Goal: Task Accomplishment & Management: Manage account settings

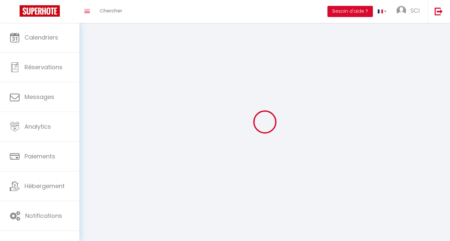
type input "[PERSON_NAME]"
type input "M"
type input "[PERSON_NAME][EMAIL_ADDRESS][DOMAIN_NAME]"
type textarea "code Caroline38!"
type textarea "[URL][DOMAIN_NAME]"
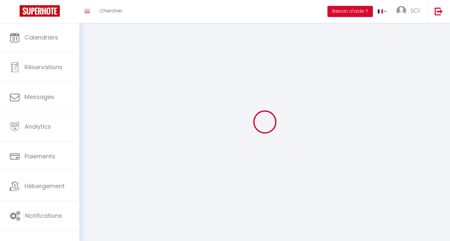
checkbox input "false"
checkbox input "true"
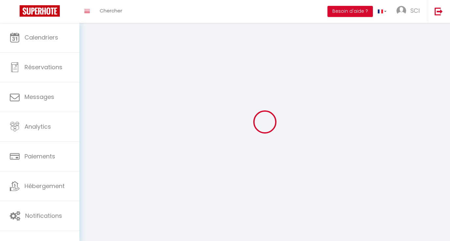
checkbox input "true"
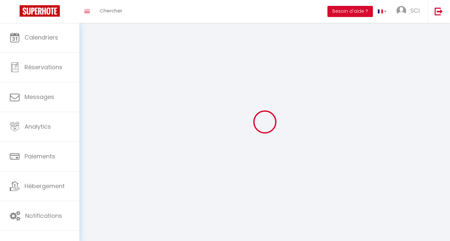
checkbox input "false"
checkbox input "true"
checkbox input "false"
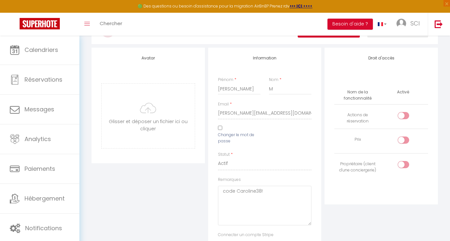
scroll to position [42, 0]
click at [405, 141] on input "checkbox" at bounding box center [408, 142] width 11 height 10
checkbox input "true"
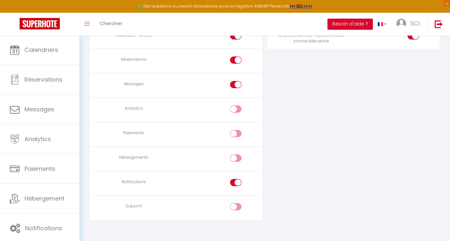
scroll to position [501, 0]
click at [236, 155] on input "checkbox" at bounding box center [241, 160] width 11 height 10
checkbox input "true"
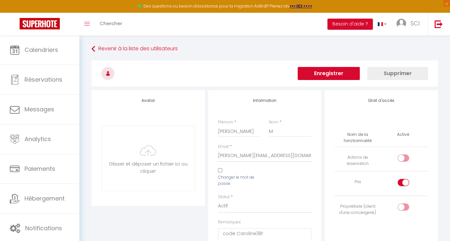
scroll to position [0, 0]
click at [404, 158] on input "checkbox" at bounding box center [408, 160] width 11 height 10
checkbox input "true"
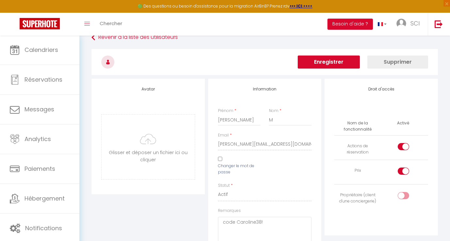
scroll to position [14, 0]
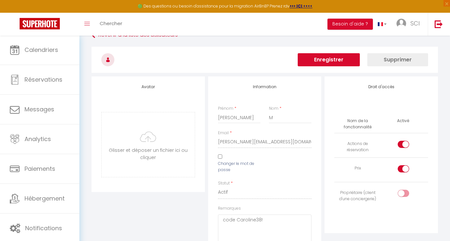
click at [328, 62] on button "Enregistrer" at bounding box center [329, 59] width 62 height 13
click at [321, 59] on button "Enregistrer" at bounding box center [329, 59] width 62 height 13
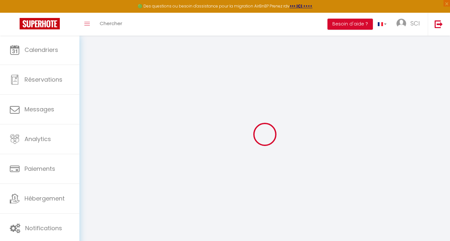
scroll to position [0, 0]
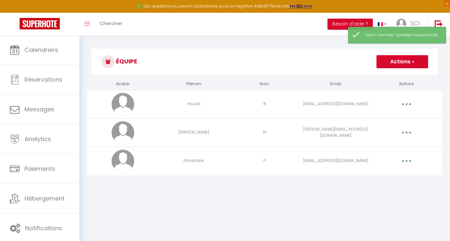
click at [400, 65] on button "Actions" at bounding box center [402, 61] width 52 height 13
click at [274, 23] on div "Toggle menubar Chercher BUTTON Besoin d'aide ? SCI Paramètres Équipe" at bounding box center [246, 24] width 398 height 23
